Goal: Check status: Check status

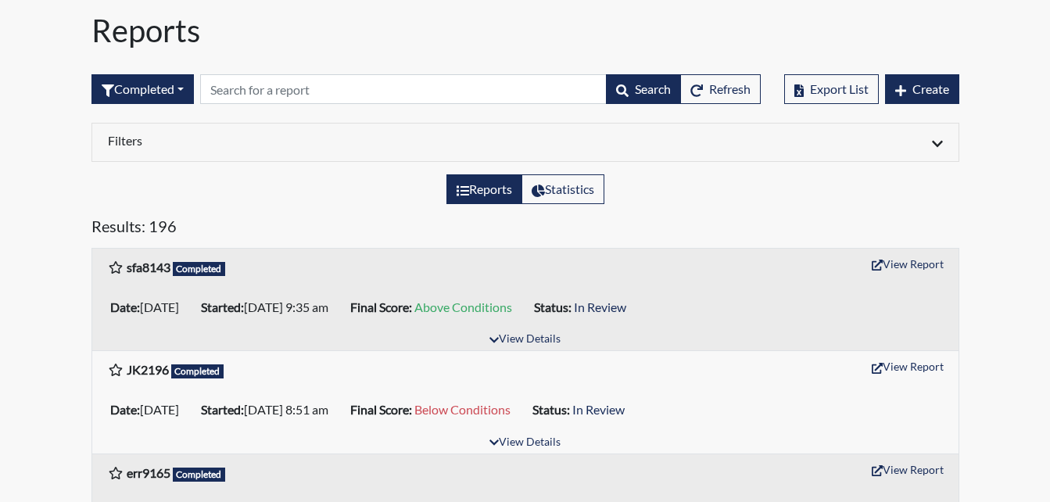
scroll to position [78, 0]
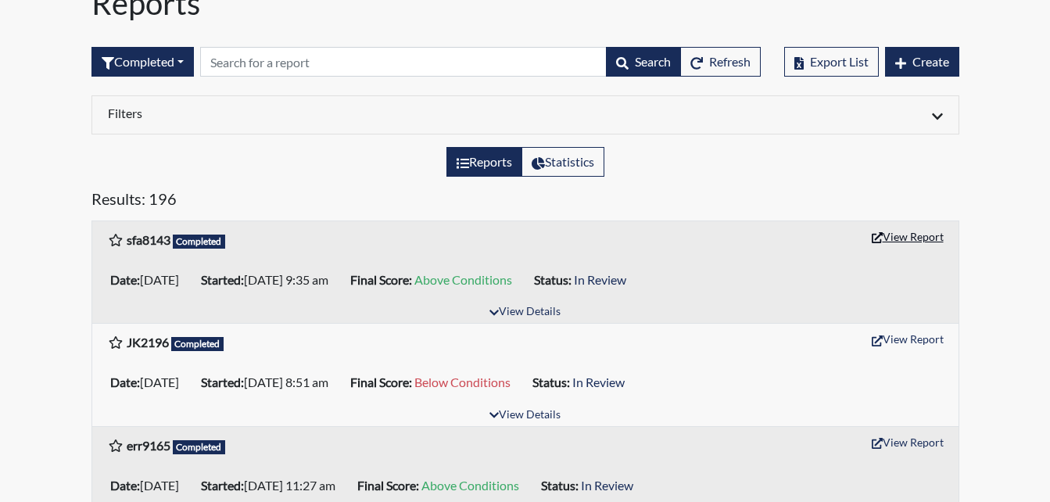
click at [896, 237] on button "View Report" at bounding box center [908, 236] width 86 height 24
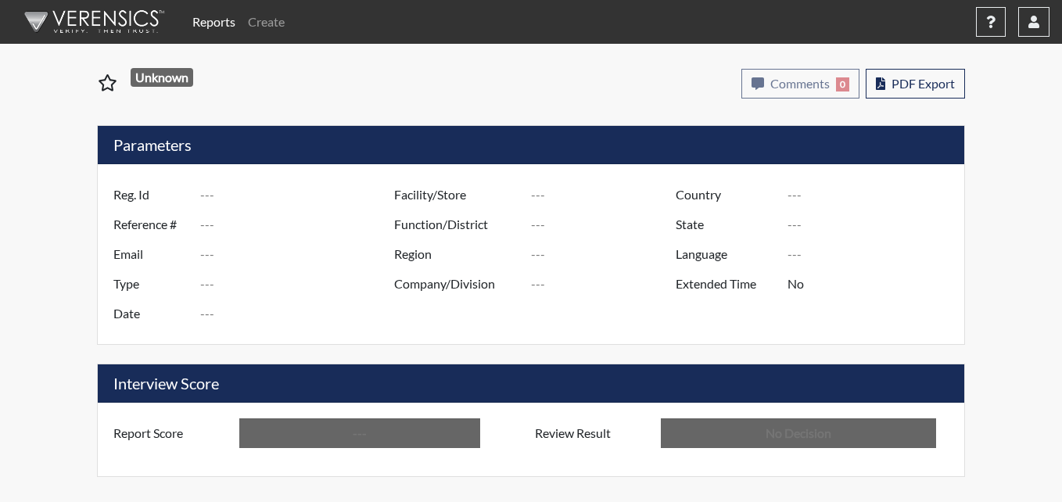
type input "sfa8143"
type input "51478"
type input "---"
type input "Corrections Pre-Employment"
type input "Sep 26, 2025"
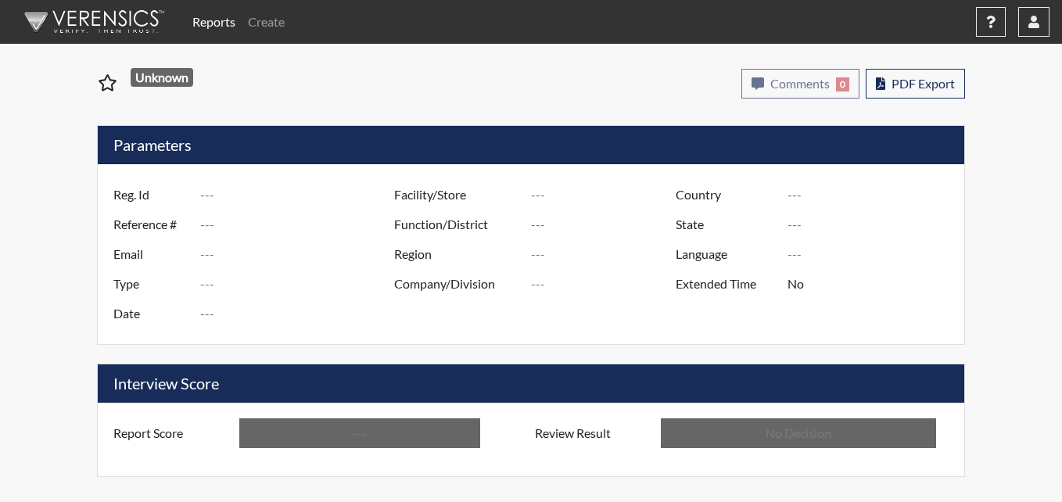
type input "Metro Re-Entry Facility"
type input "[GEOGRAPHIC_DATA]"
type input "[US_STATE]"
type input "English"
type input "Above Conditions"
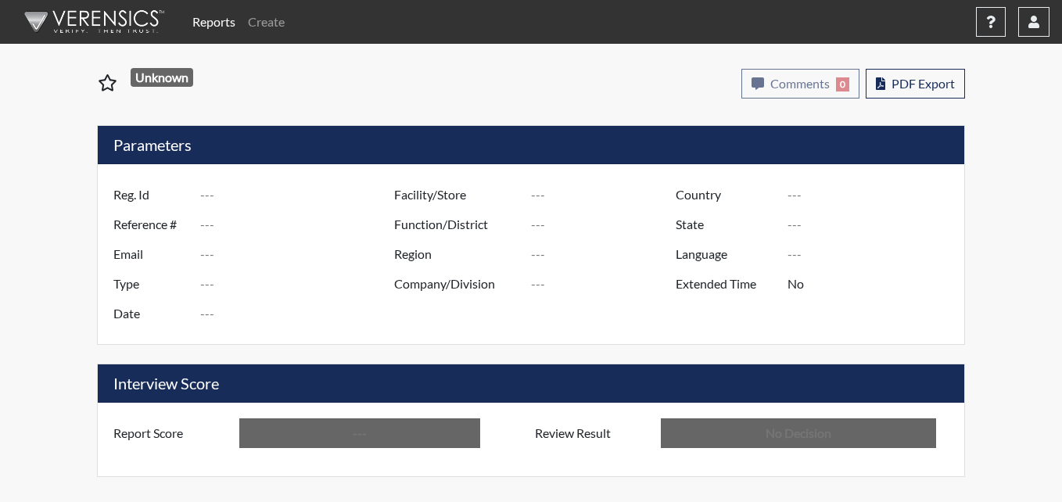
type input "In Review"
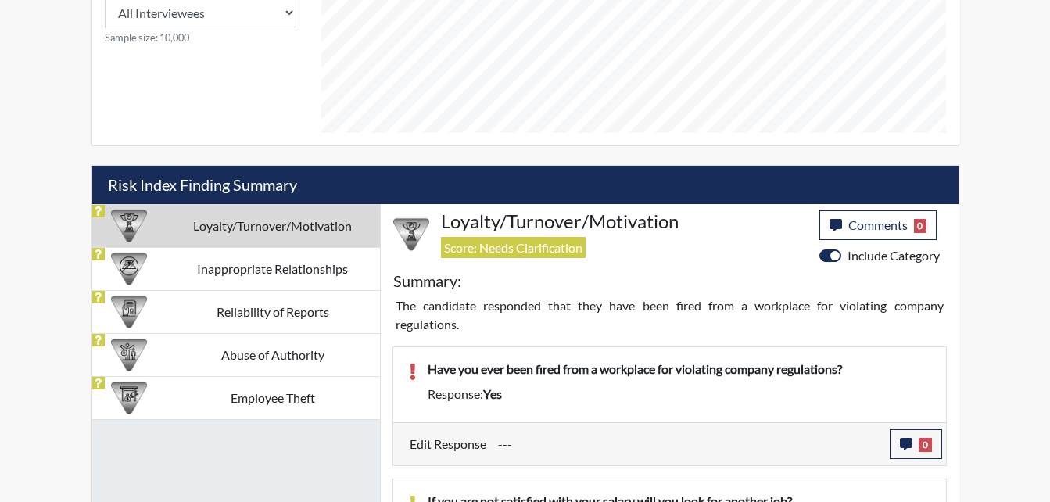
scroll to position [860, 0]
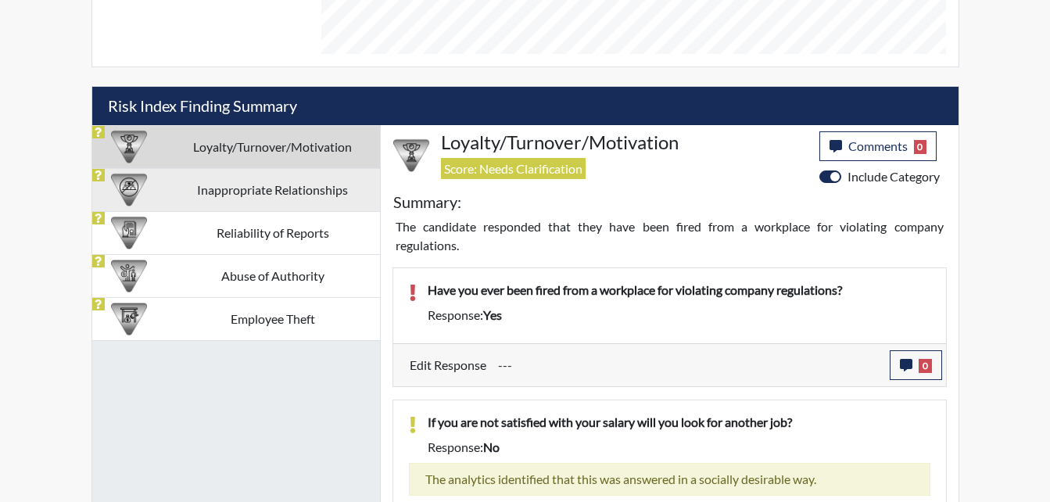
click at [295, 199] on td "Inappropriate Relationships" at bounding box center [273, 189] width 214 height 43
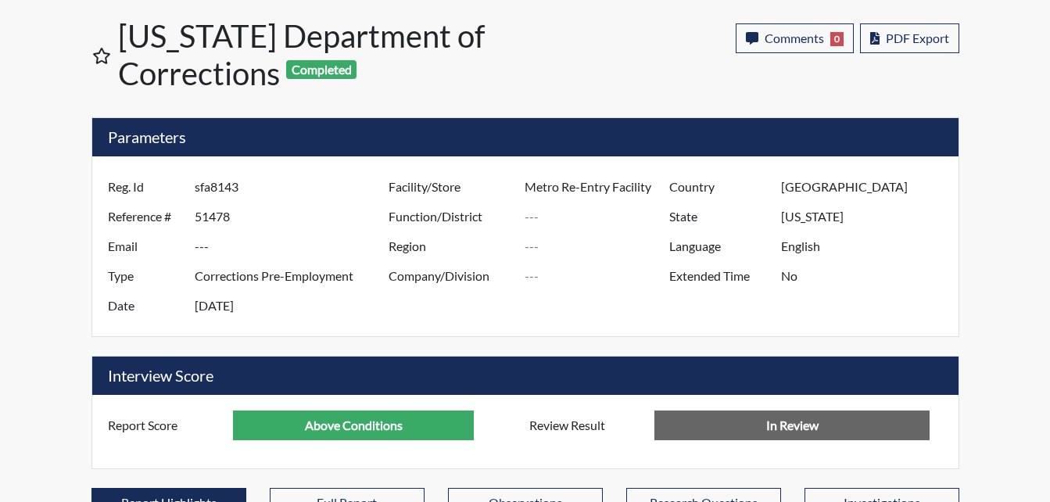
scroll to position [0, 0]
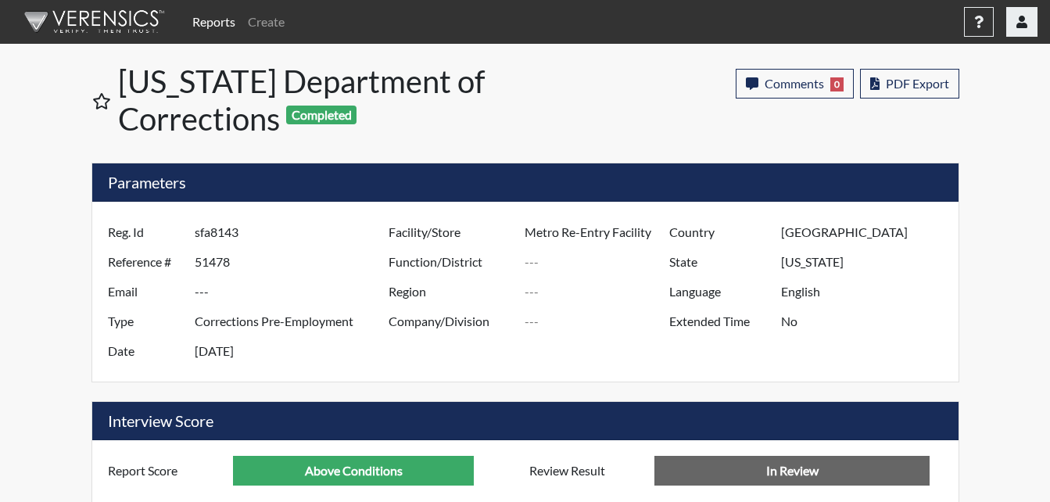
click at [1033, 28] on button "button" at bounding box center [1022, 22] width 31 height 30
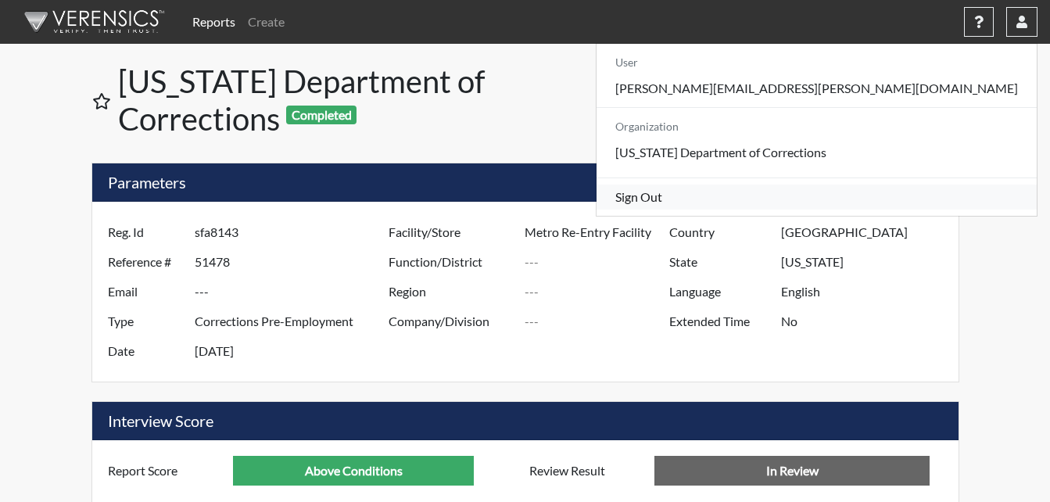
drag, startPoint x: 910, startPoint y: 210, endPoint x: 892, endPoint y: 208, distance: 18.1
click at [910, 210] on link "Sign Out" at bounding box center [817, 197] width 440 height 25
